Goal: Find specific page/section: Find specific page/section

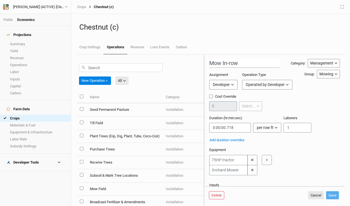
scroll to position [22, 0]
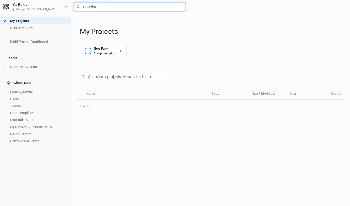
click at [103, 6] on input "text" at bounding box center [129, 7] width 111 height 9
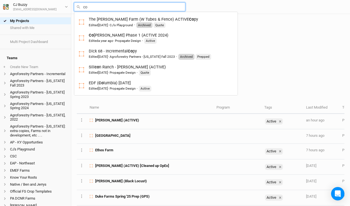
type input "cor"
type input "corbin Hill Phase 1 (ACTIVE 2024)"
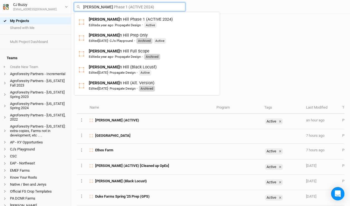
type input "corbin"
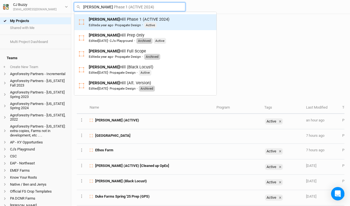
click at [110, 24] on span "a year ago" at bounding box center [105, 25] width 15 height 4
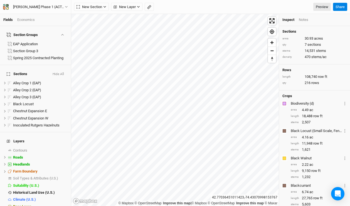
click at [62, 72] on button "Hide All" at bounding box center [58, 74] width 12 height 4
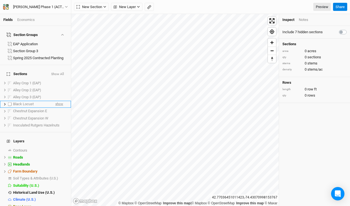
click at [57, 101] on span "show" at bounding box center [59, 104] width 8 height 7
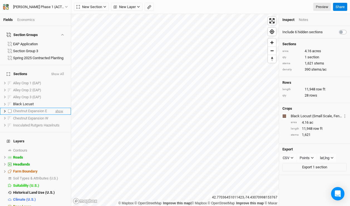
click at [59, 108] on span "show" at bounding box center [59, 111] width 8 height 7
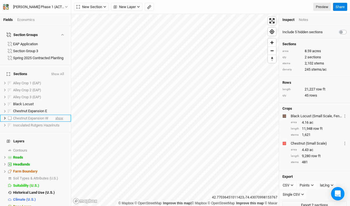
click at [59, 114] on span "show" at bounding box center [59, 117] width 8 height 7
click at [62, 121] on span "show" at bounding box center [59, 124] width 8 height 7
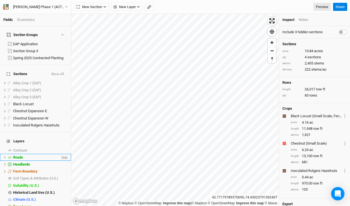
click at [63, 154] on span "hide" at bounding box center [63, 157] width 7 height 7
click at [64, 160] on span "hide" at bounding box center [63, 163] width 7 height 7
click at [325, 7] on link "Preview" at bounding box center [323, 7] width 18 height 8
